Goal: Find specific page/section: Find specific page/section

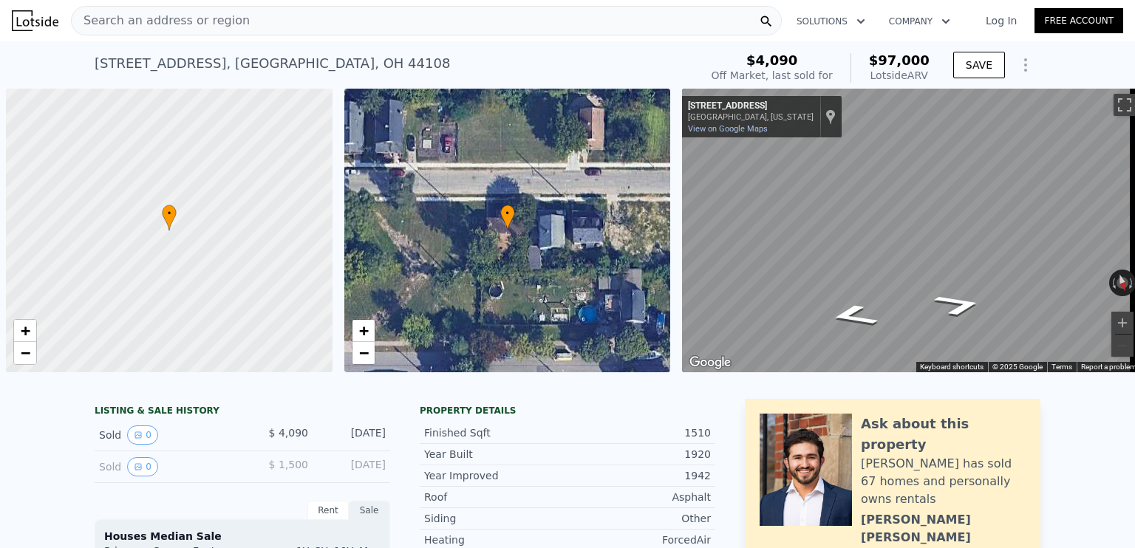
scroll to position [0, 6]
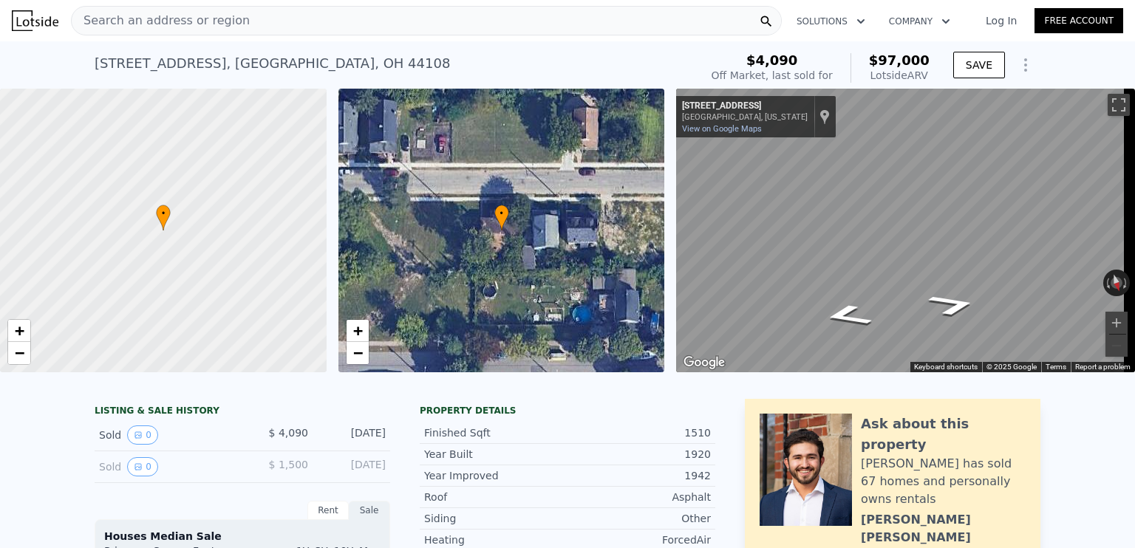
click at [181, 27] on span "Search an address or region" at bounding box center [161, 21] width 178 height 18
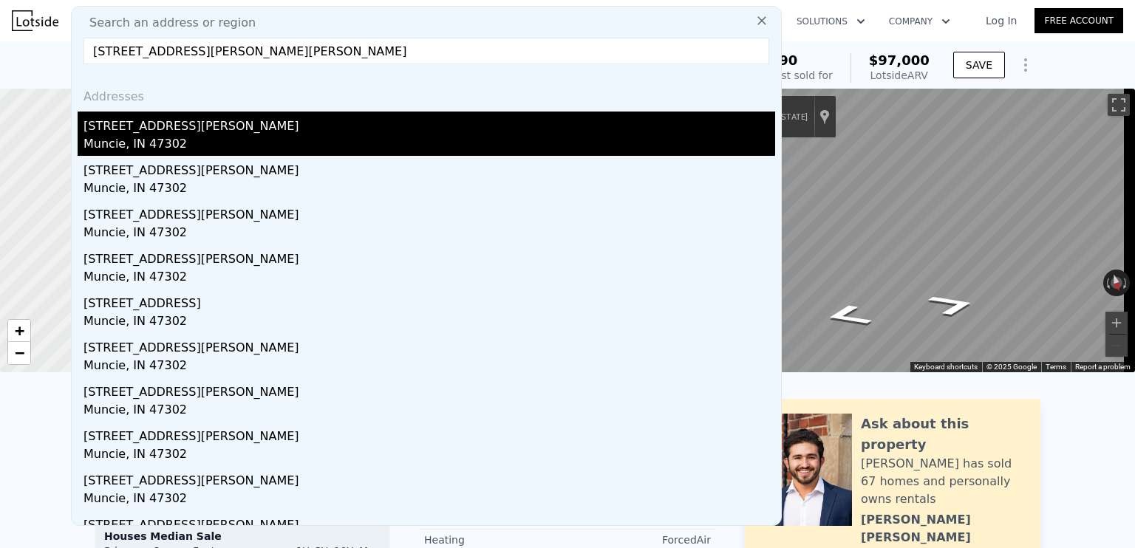
type input "2309 W Oliver Dr, Muncie, IN 47302"
click at [140, 137] on div "Muncie, IN 47302" at bounding box center [430, 145] width 692 height 21
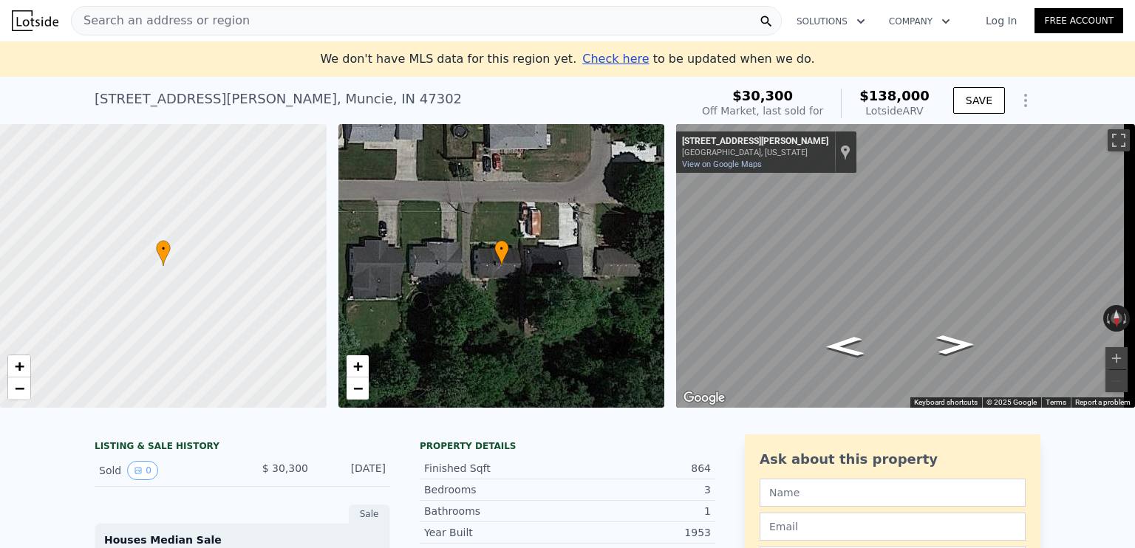
click at [204, 24] on span "Search an address or region" at bounding box center [161, 21] width 178 height 18
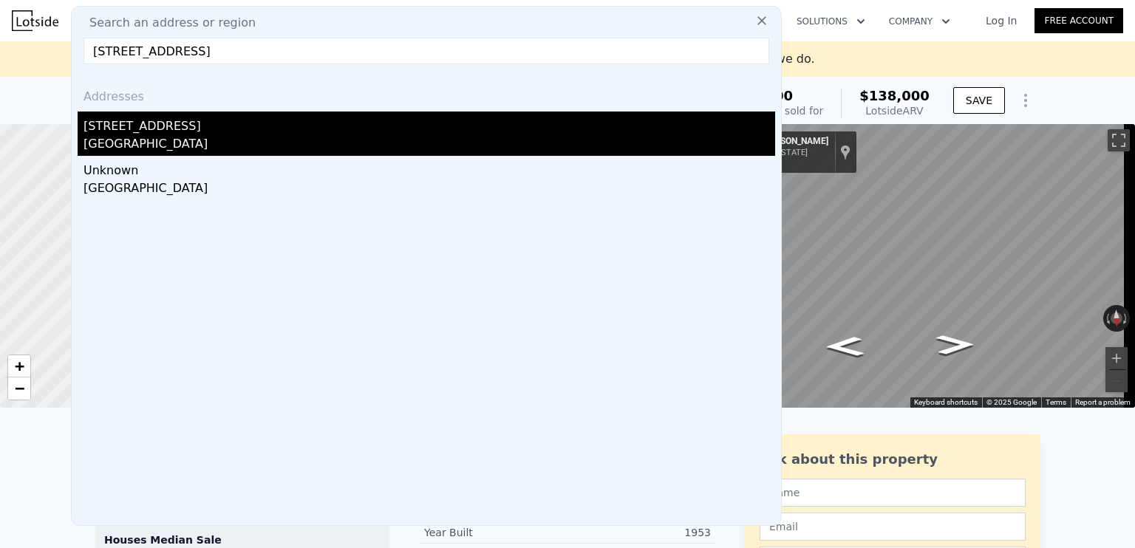
type input "3518 Spring, Carleton, MI 48117"
click at [151, 138] on div "Monroe County, MI 48117" at bounding box center [430, 145] width 692 height 21
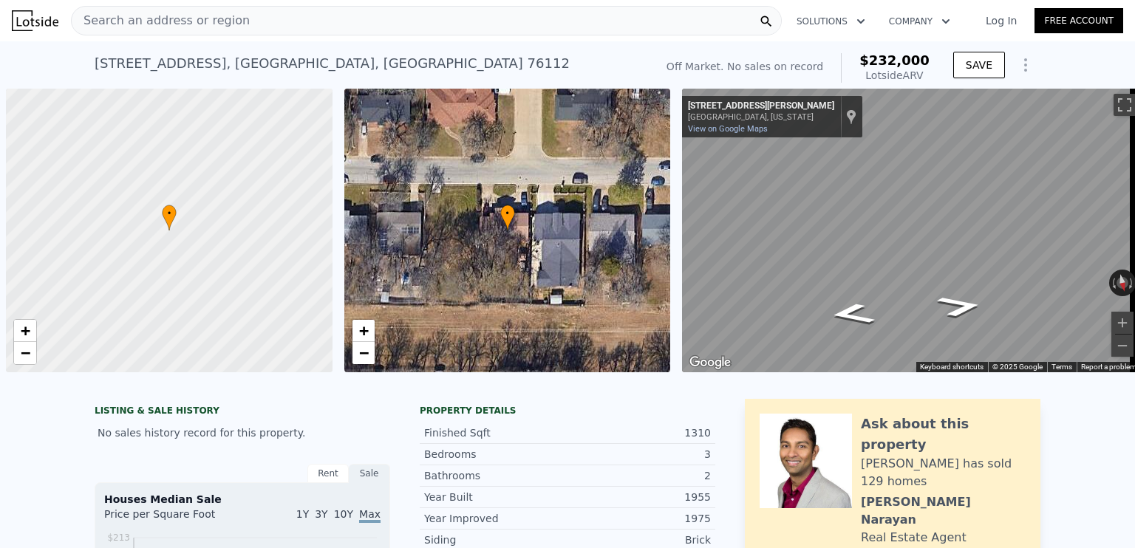
scroll to position [0, 6]
